Goal: Navigation & Orientation: Find specific page/section

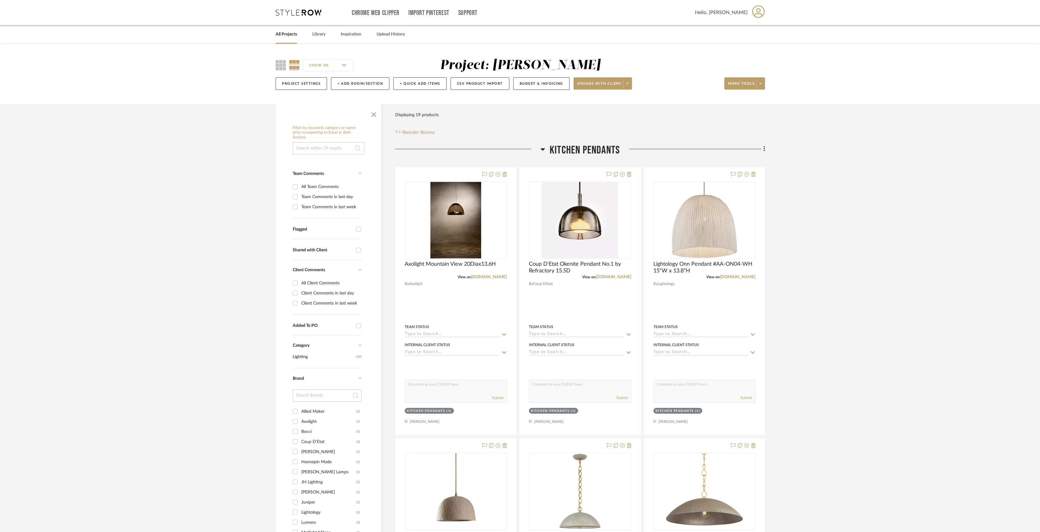
click at [288, 35] on link "All Projects" at bounding box center [286, 34] width 21 height 8
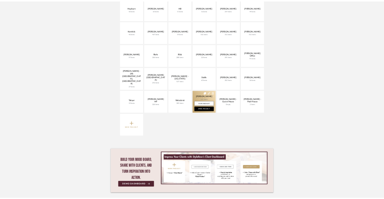
scroll to position [274, 0]
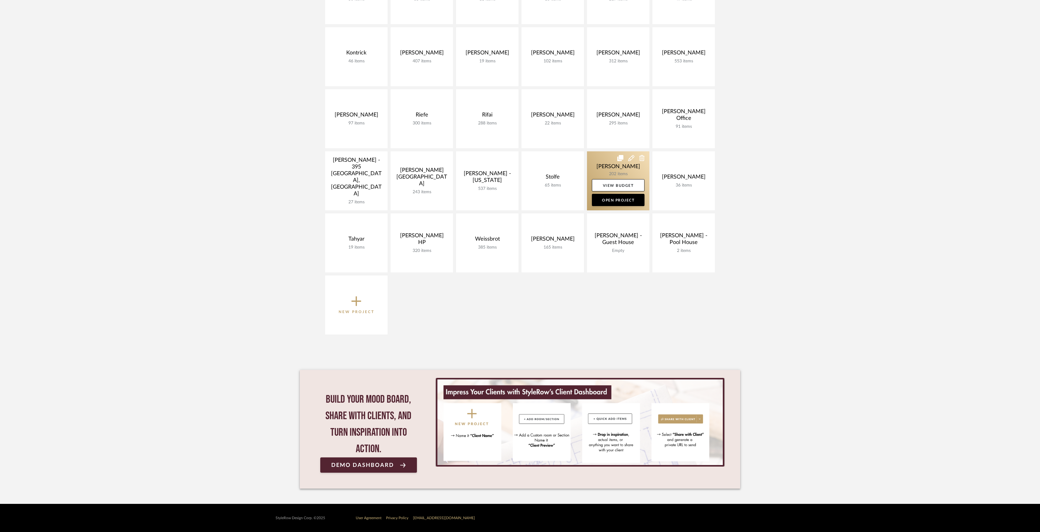
click at [613, 174] on link at bounding box center [618, 180] width 62 height 59
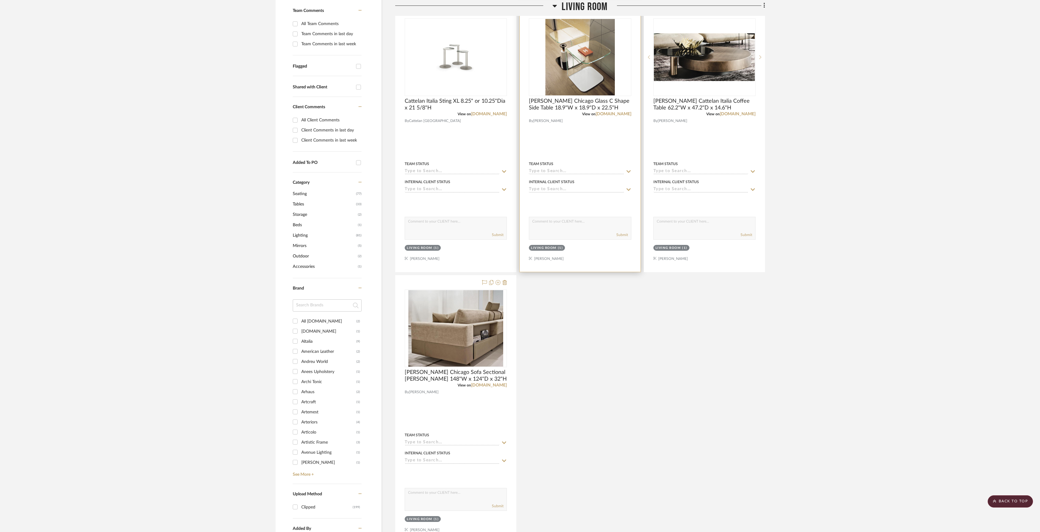
scroll to position [41, 0]
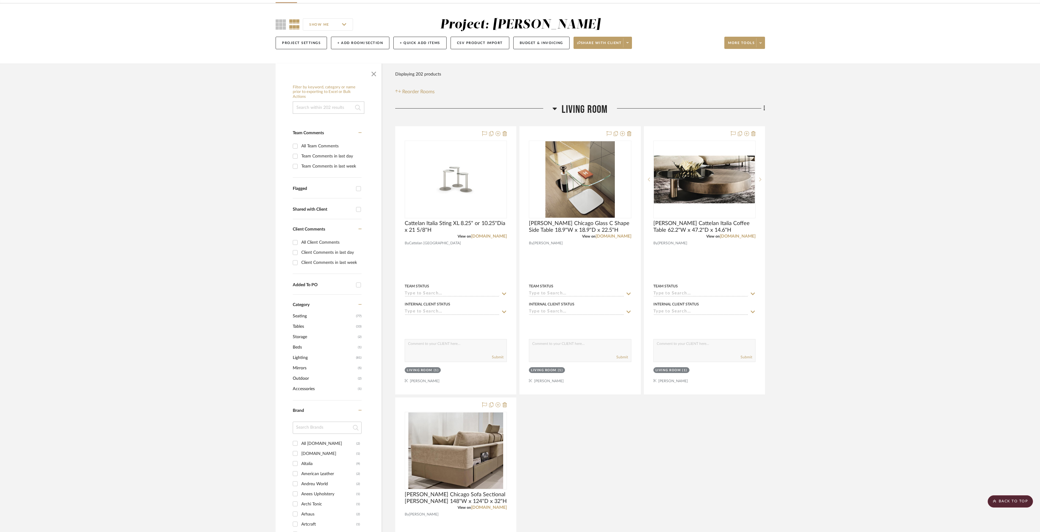
click at [579, 108] on span "Living Room" at bounding box center [585, 109] width 46 height 13
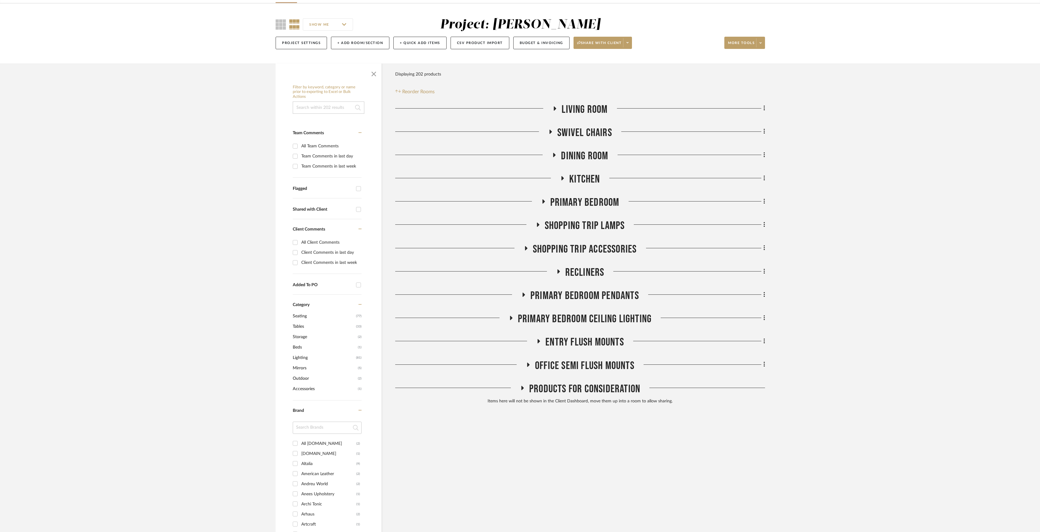
click at [582, 297] on span "Primary Bedroom Pendants" at bounding box center [585, 295] width 109 height 13
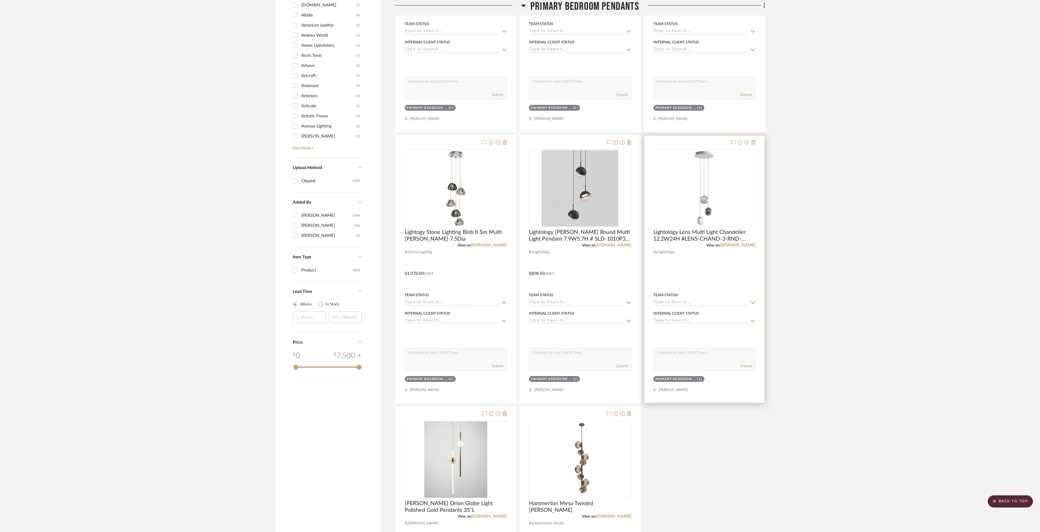
scroll to position [734, 0]
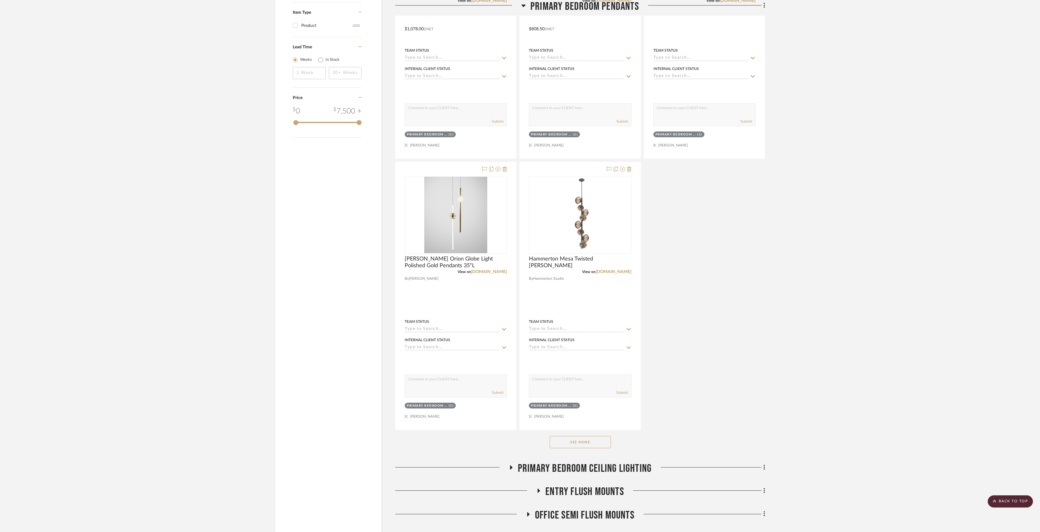
click at [591, 434] on button "See More" at bounding box center [580, 442] width 61 height 12
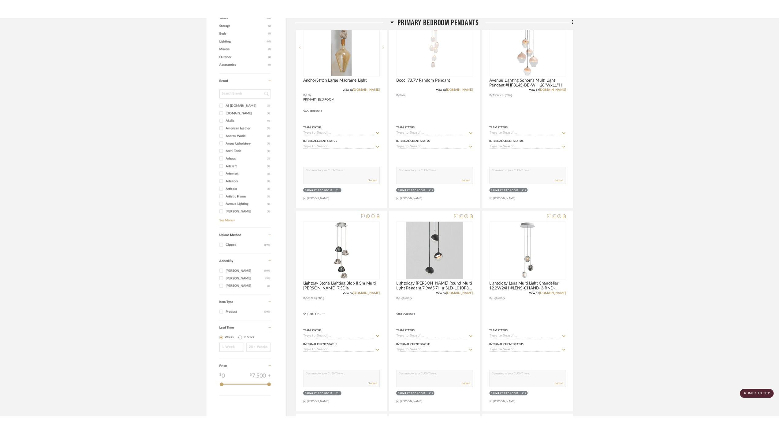
scroll to position [41, 0]
